Goal: Navigation & Orientation: Find specific page/section

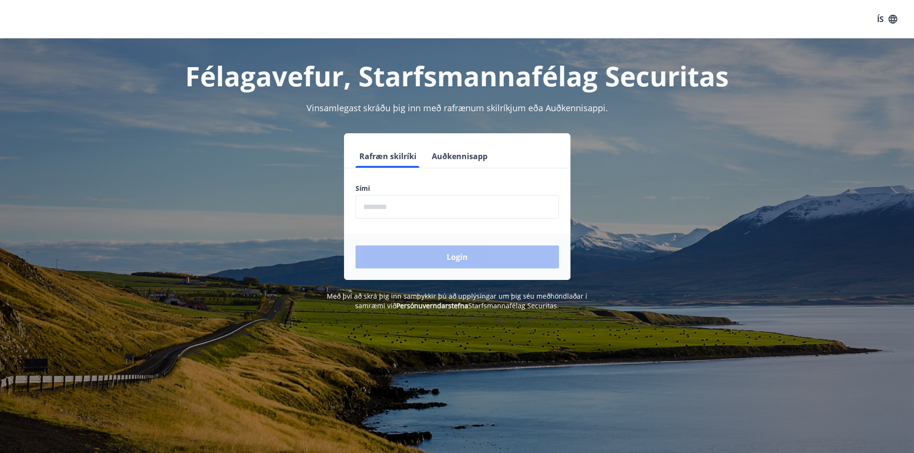
click at [409, 204] on input "phone" at bounding box center [457, 207] width 203 height 24
type input "********"
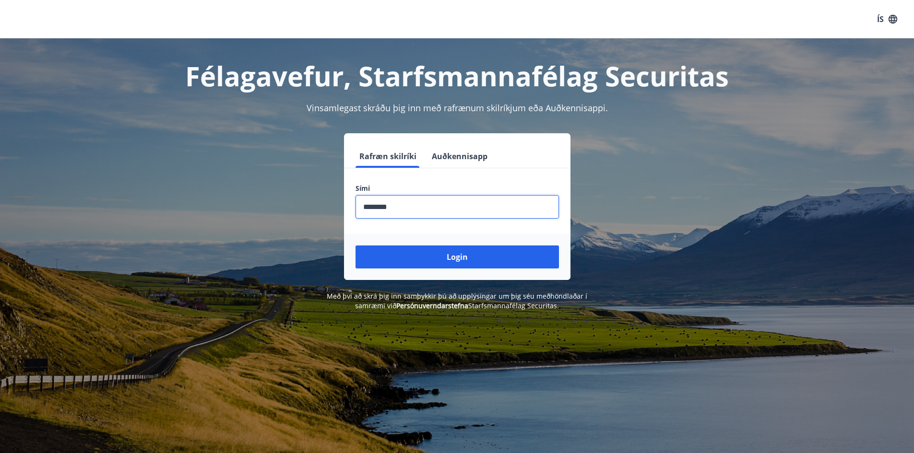
click at [449, 254] on button "Login" at bounding box center [457, 257] width 203 height 23
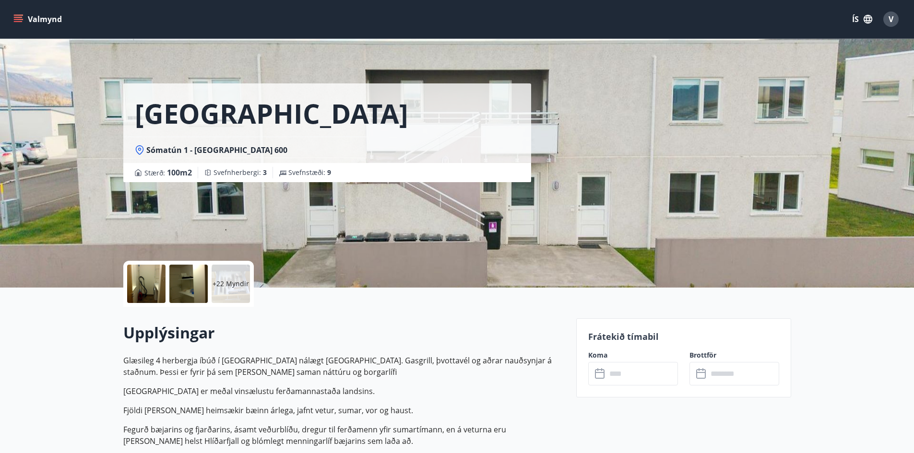
click at [31, 24] on button "Valmynd" at bounding box center [39, 19] width 54 height 17
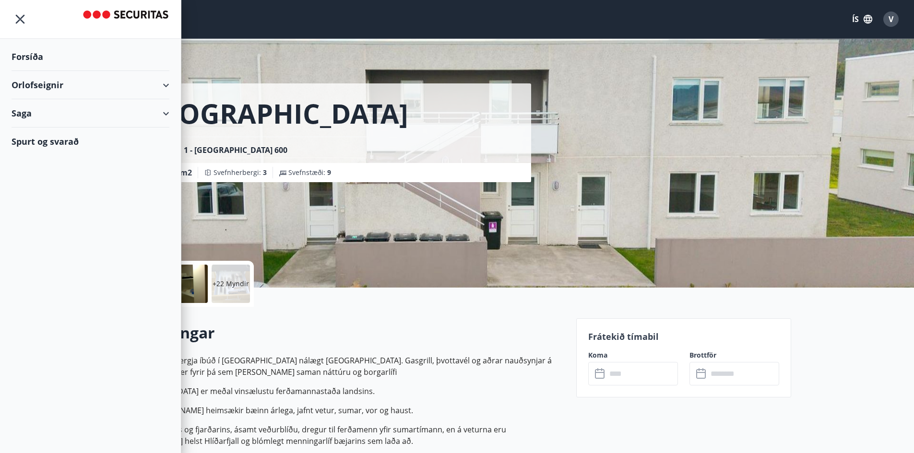
click at [153, 79] on div "Orlofseignir" at bounding box center [91, 85] width 158 height 28
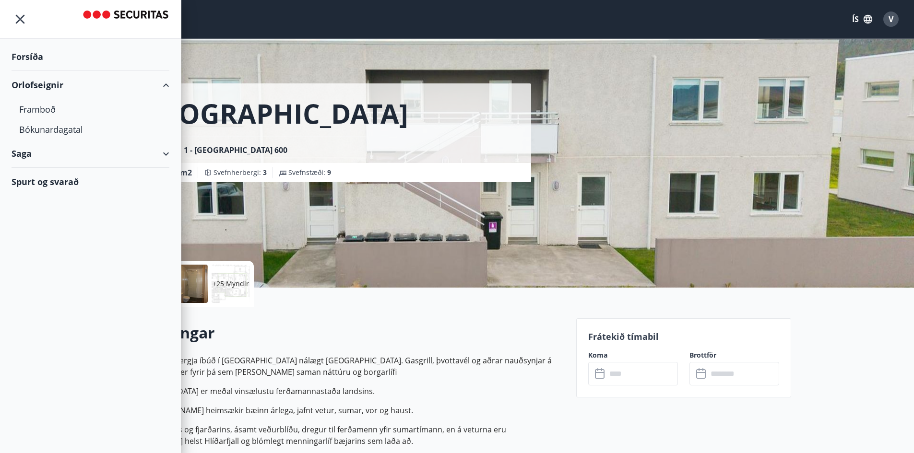
click at [169, 153] on icon at bounding box center [166, 154] width 12 height 12
click at [157, 82] on div "Orlofseignir" at bounding box center [91, 85] width 158 height 28
click at [48, 198] on div "Inneign" at bounding box center [90, 198] width 143 height 20
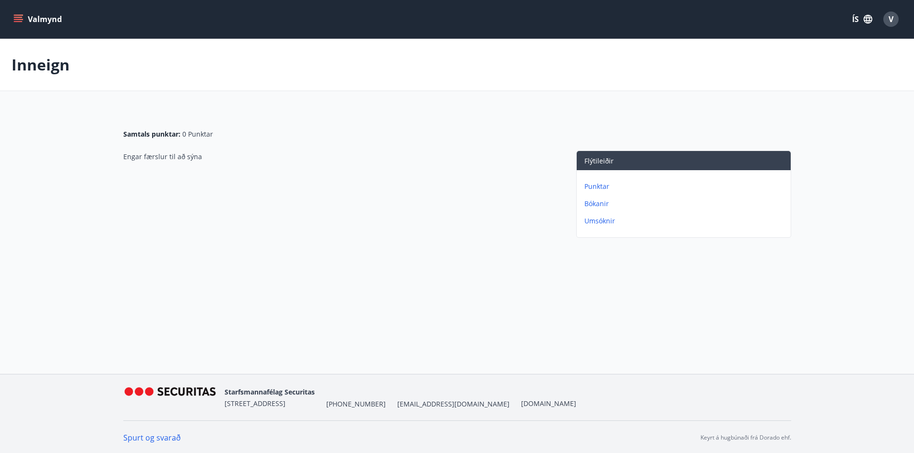
click at [23, 24] on button "Valmynd" at bounding box center [39, 19] width 54 height 17
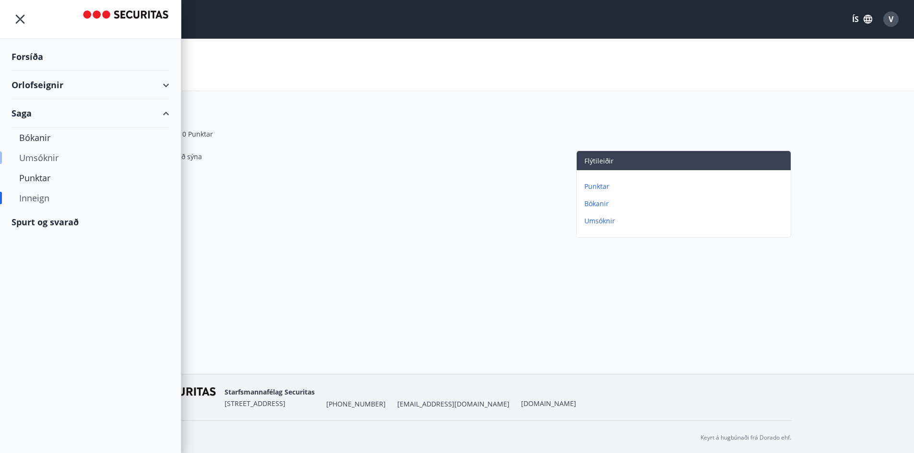
click at [54, 154] on div "Umsóknir" at bounding box center [90, 158] width 143 height 20
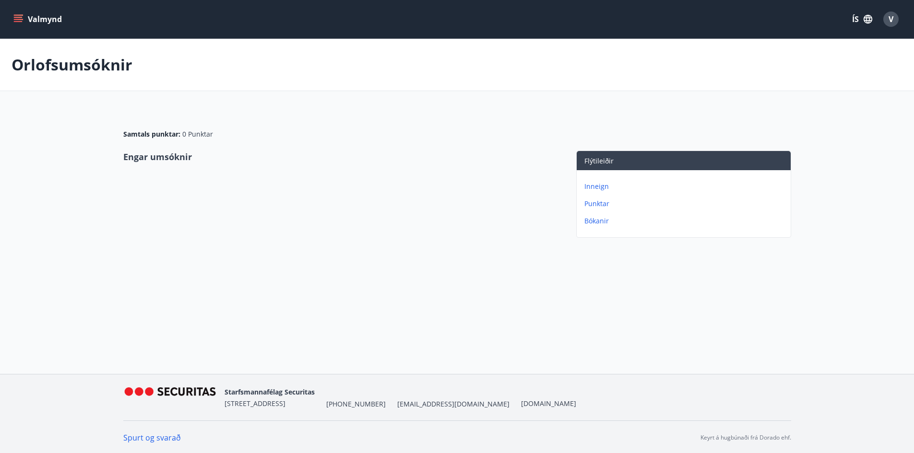
click at [28, 23] on button "Valmynd" at bounding box center [39, 19] width 54 height 17
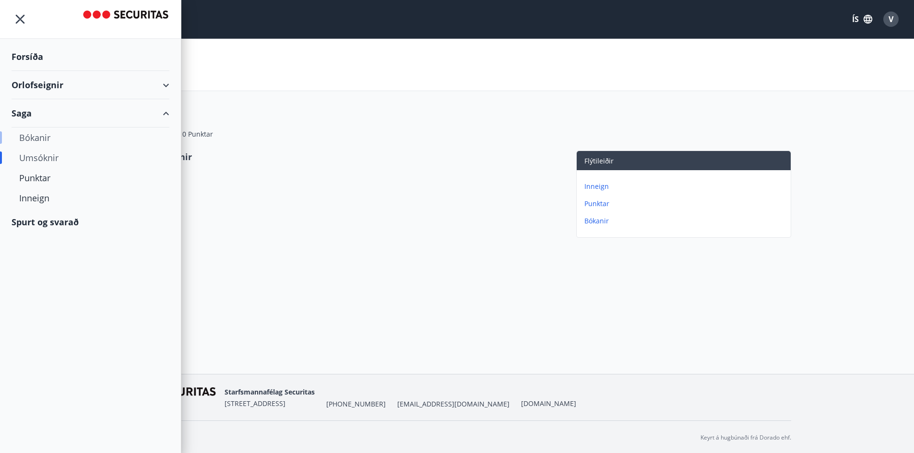
click at [55, 142] on div "Bókanir" at bounding box center [90, 138] width 143 height 20
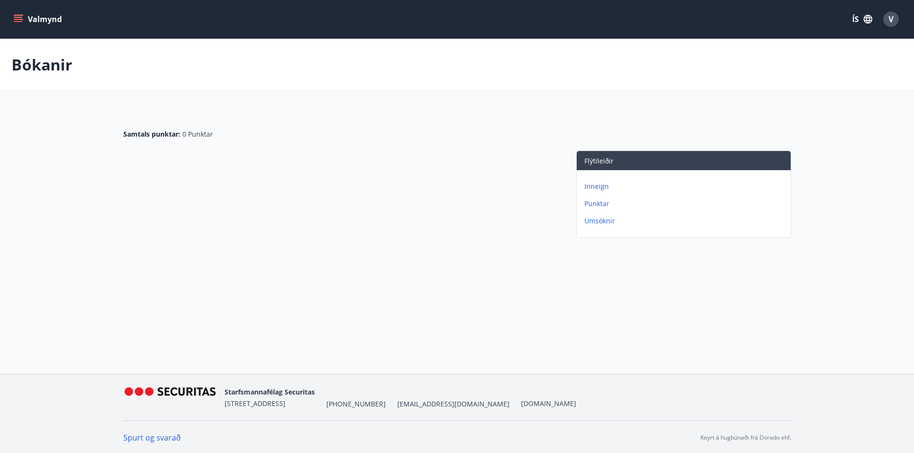
click at [20, 13] on button "Valmynd" at bounding box center [39, 19] width 54 height 17
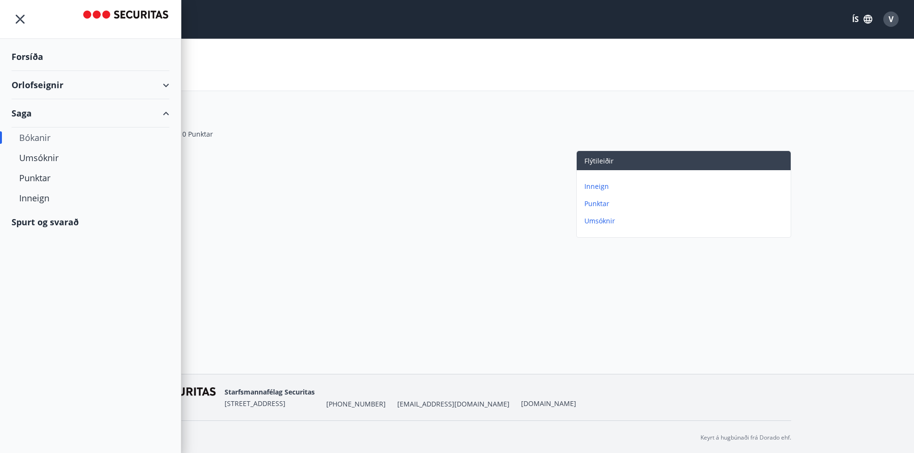
click at [154, 80] on div "Orlofseignir" at bounding box center [91, 85] width 158 height 28
click at [55, 112] on div "Framboð" at bounding box center [90, 109] width 143 height 20
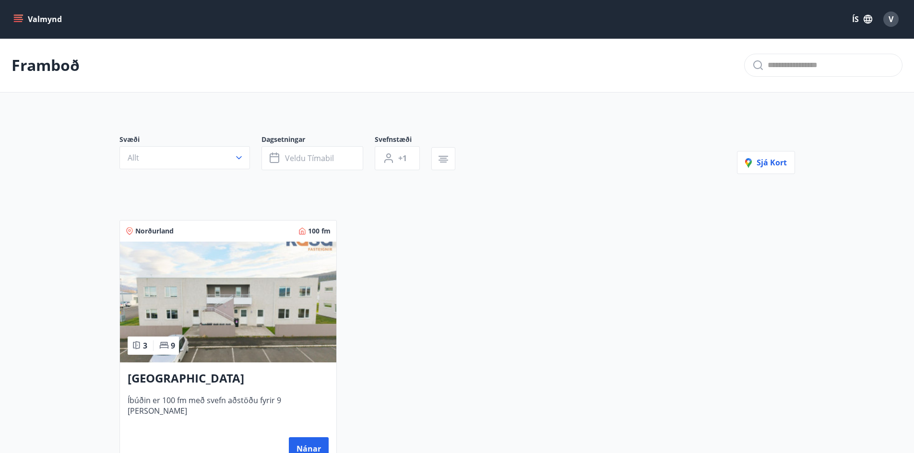
click at [892, 20] on span "V" at bounding box center [891, 19] width 5 height 11
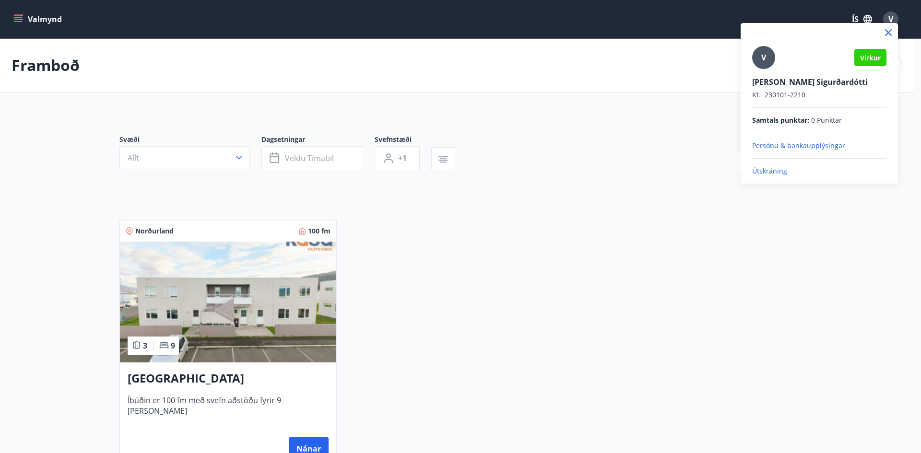
click at [767, 174] on p "Útskráning" at bounding box center [819, 172] width 134 height 10
